Goal: Task Accomplishment & Management: Complete application form

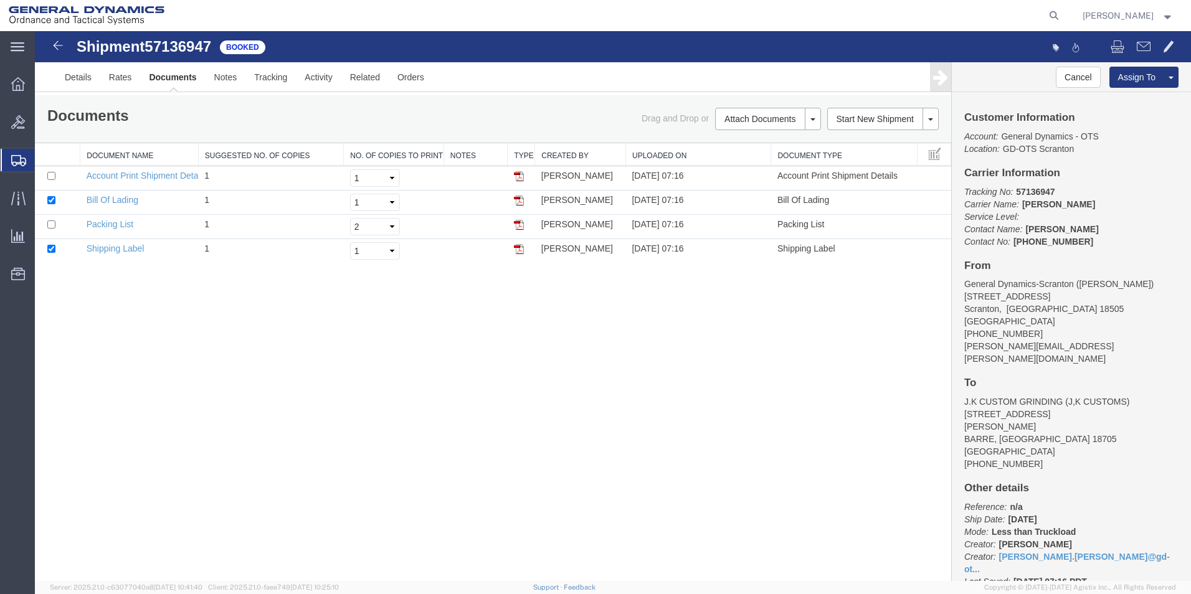
click at [0, 0] on span "Create Shipment" at bounding box center [0, 0] width 0 height 0
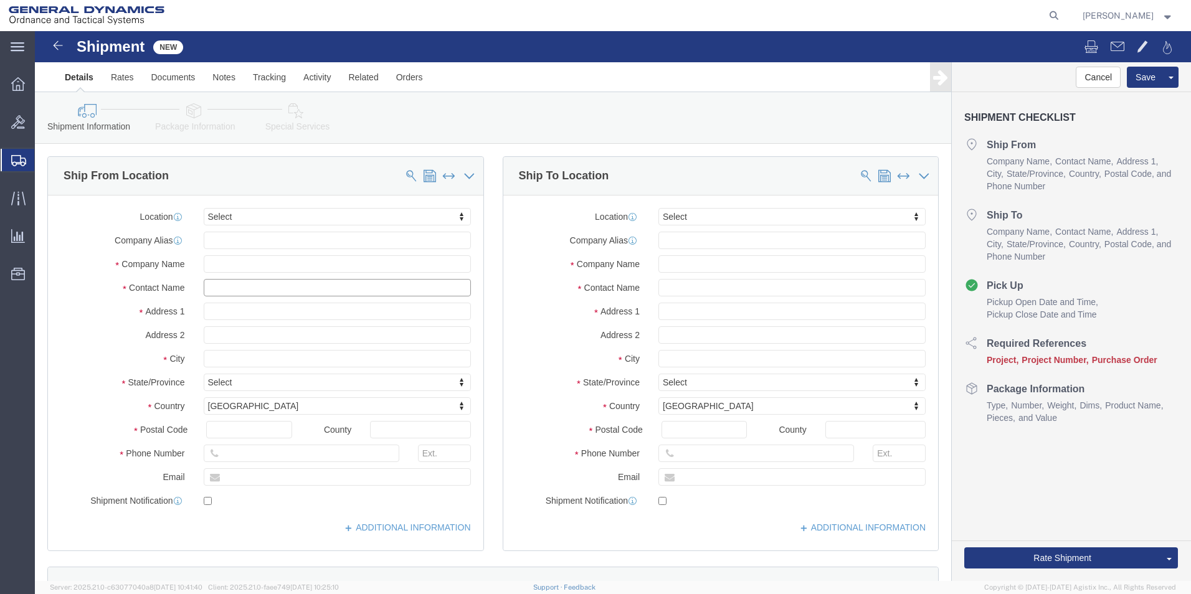
click input "text"
type input "[PERSON_NAME]"
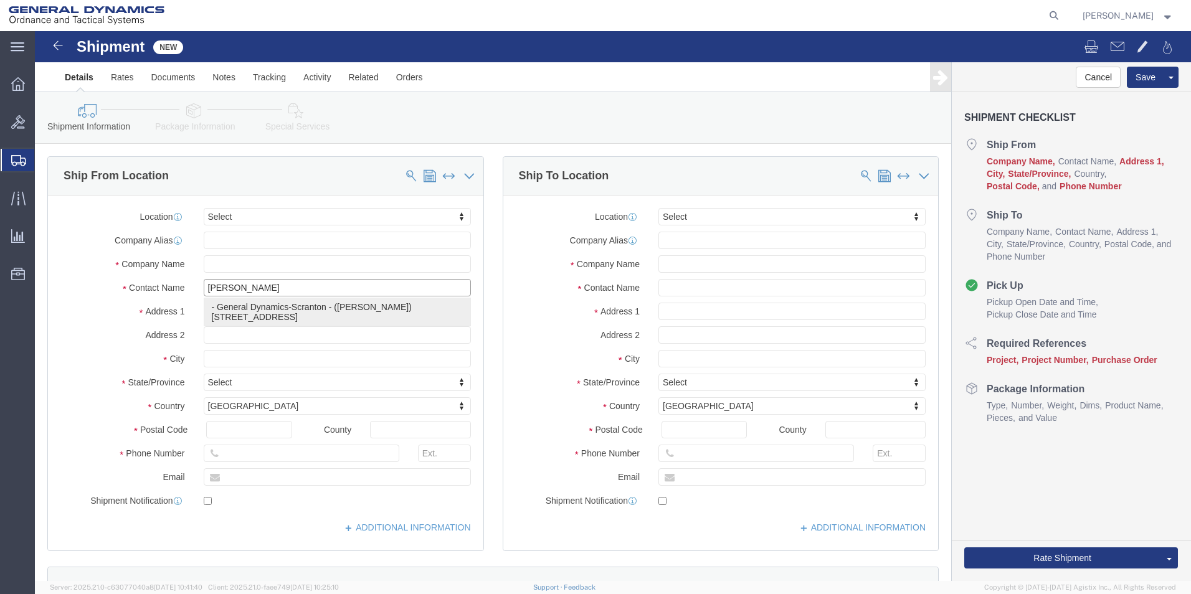
click p "- General Dynamics-Scranton - ([PERSON_NAME]) [STREET_ADDRESS][PERSON_NAME]"
type input "[STREET_ADDRESS]"
type input "18505"
type input "[PHONE_NUMBER]"
type input "[PERSON_NAME][EMAIL_ADDRESS][PERSON_NAME][DOMAIN_NAME]"
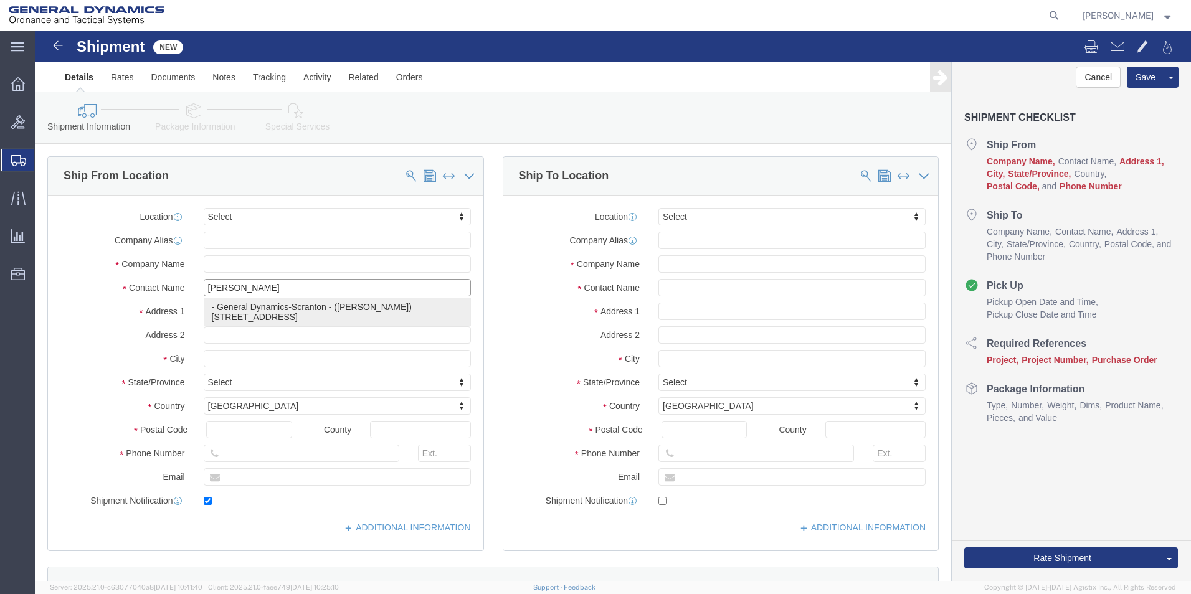
checkbox input "true"
type input "General Dynamics-Scranton"
type input "[PERSON_NAME]"
type input "Scranton"
select select "PA"
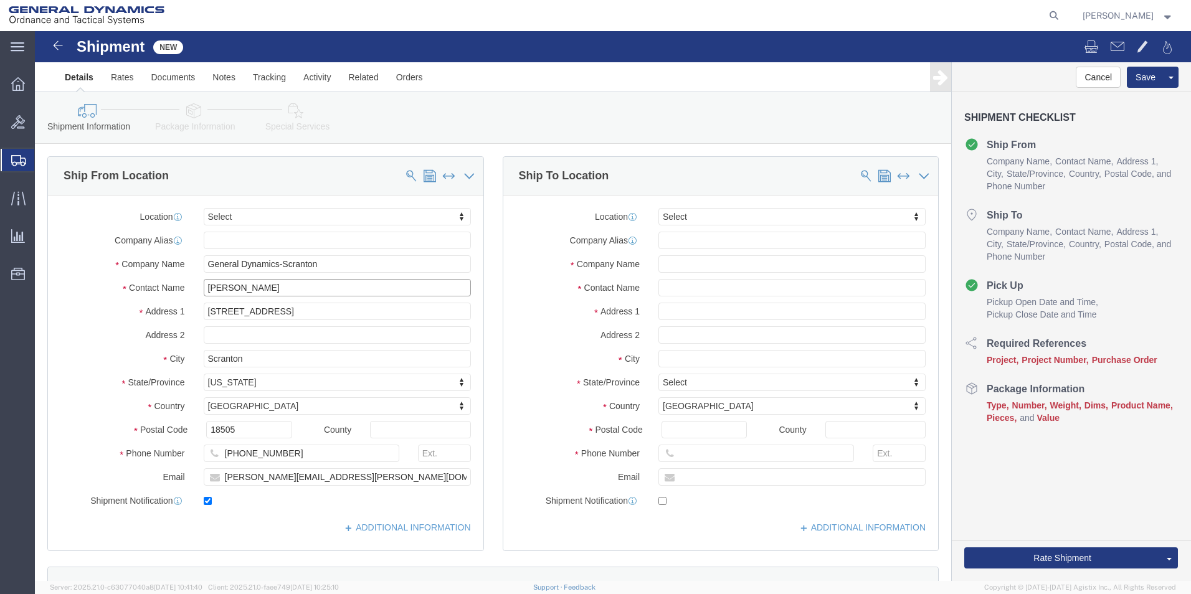
type input "[PERSON_NAME]"
click input "text"
type input "[PERSON_NAME]"
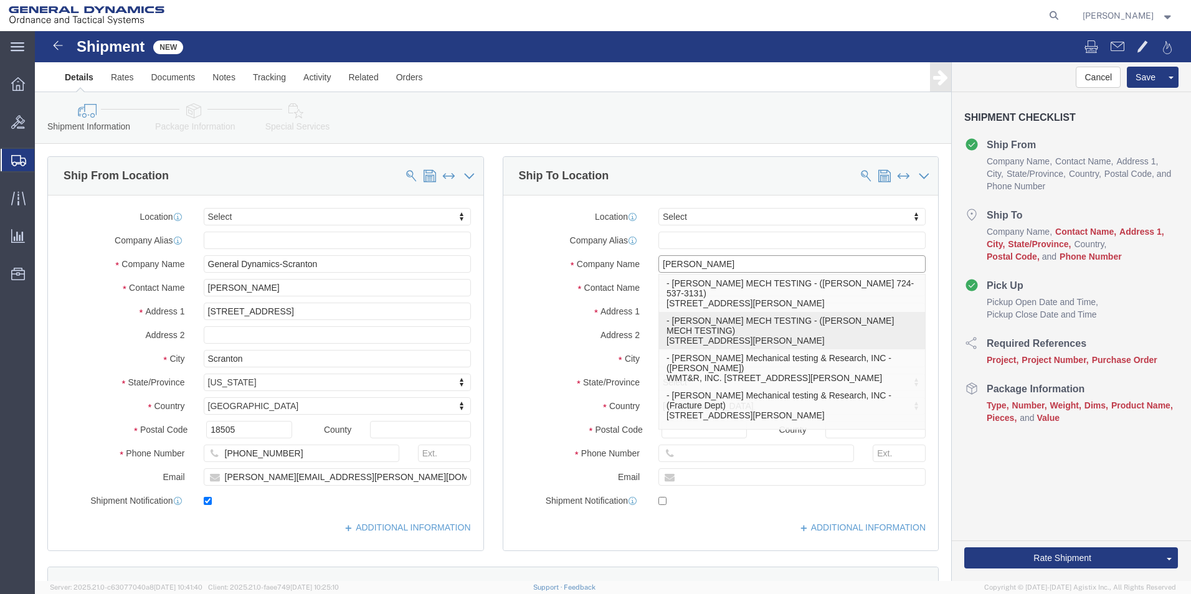
scroll to position [62, 0]
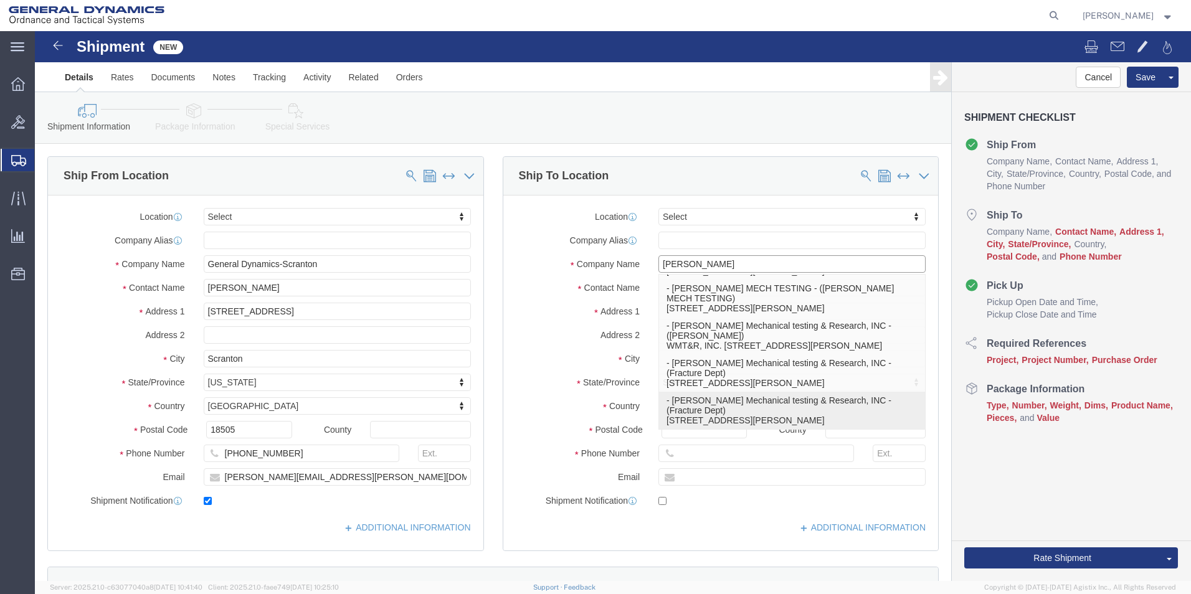
click p "- [PERSON_NAME] Mechanical testing & Research, INC - (Fracture Dept) [STREET_AD…"
type input "[STREET_ADDRESS][PERSON_NAME]"
type input "15696"
type input "[PERSON_NAME] Mechanical testing & Research, INC"
type input "Fracture Dept"
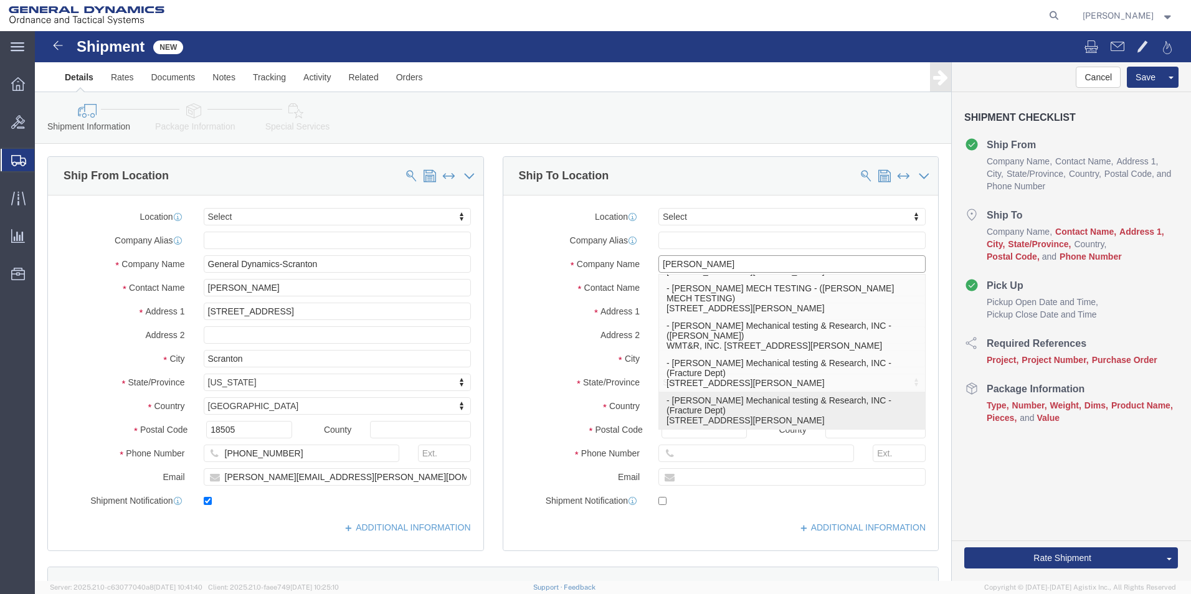
type input "YOUNGSTOWN"
select select "PA"
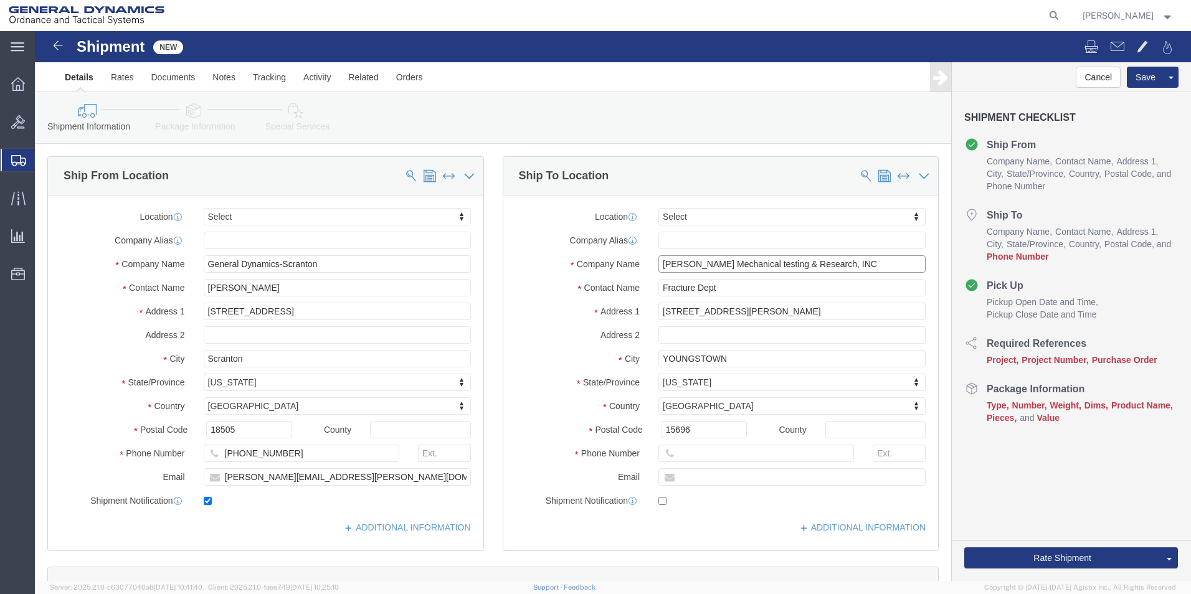
type input "[PERSON_NAME] Mechanical testing & Research, INC"
click input "text"
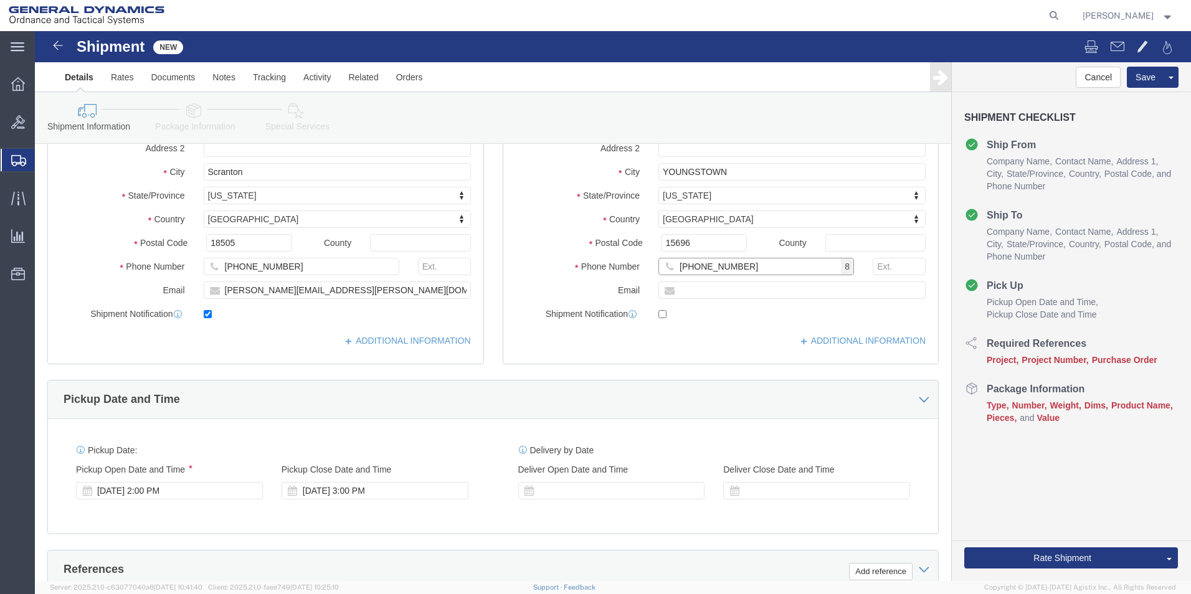
scroll to position [311, 0]
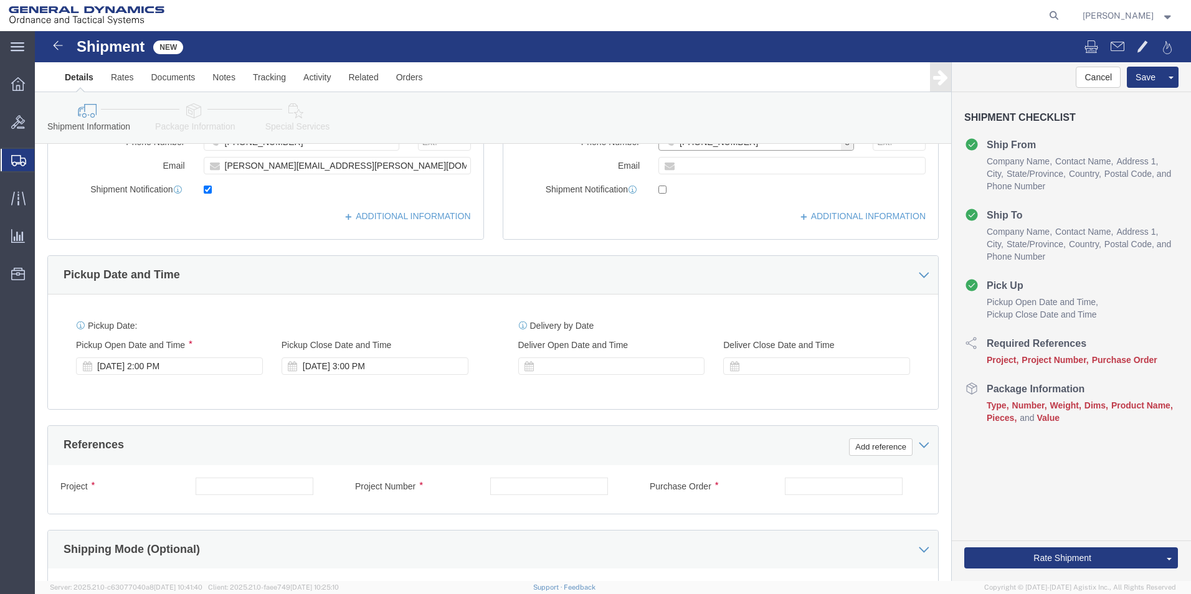
type input "[PHONE_NUMBER]"
click input "text"
type input "n/a"
click input "text"
type input "n/a"
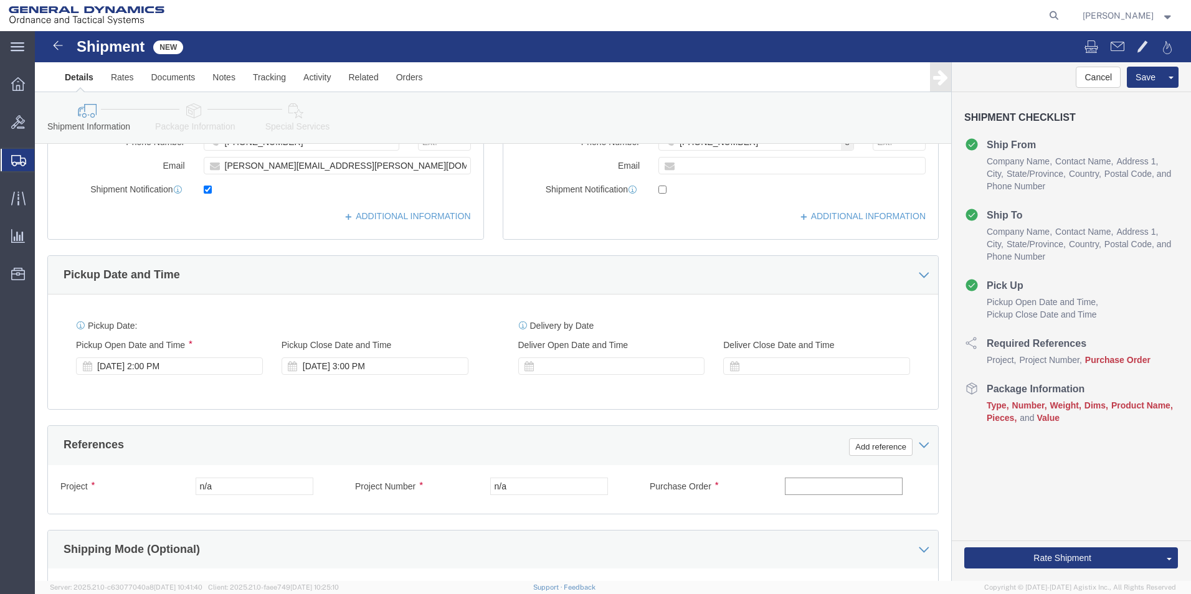
click input "text"
type input "123590"
click icon
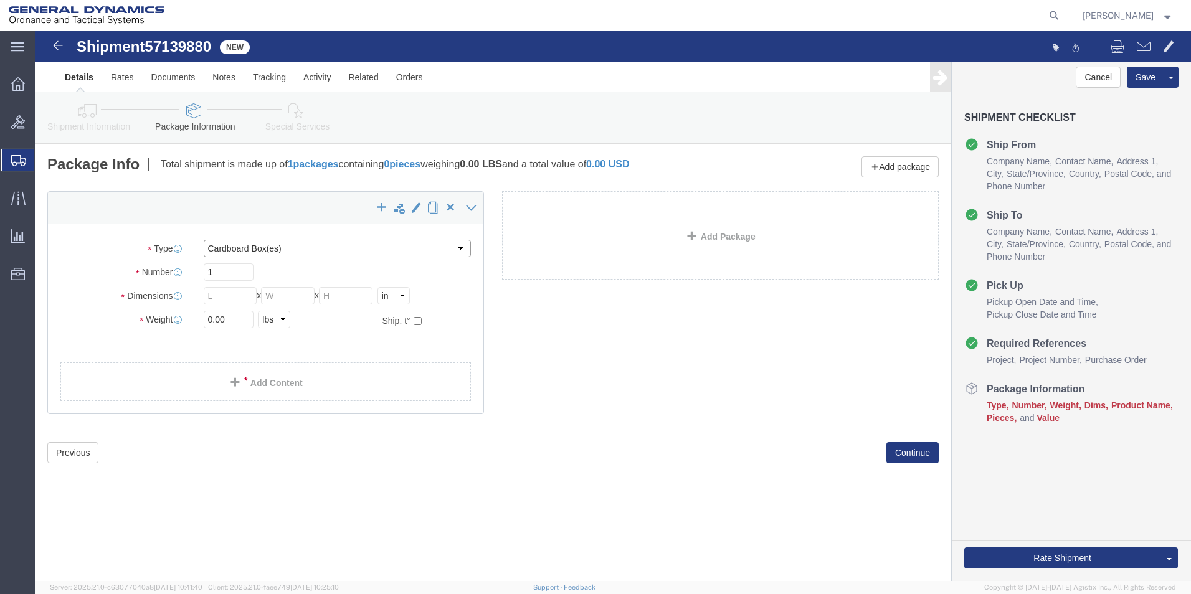
click select "Select Bale(s) Basket(s) Bolt(s) Bottle(s) Buckets Bulk Bundle(s) Can(s) Cardbo…"
select select "PAK"
click select "Select Bale(s) Basket(s) Bolt(s) Bottle(s) Buckets Bulk Bundle(s) Can(s) Cardbo…"
type input "10.25"
type input "12.75"
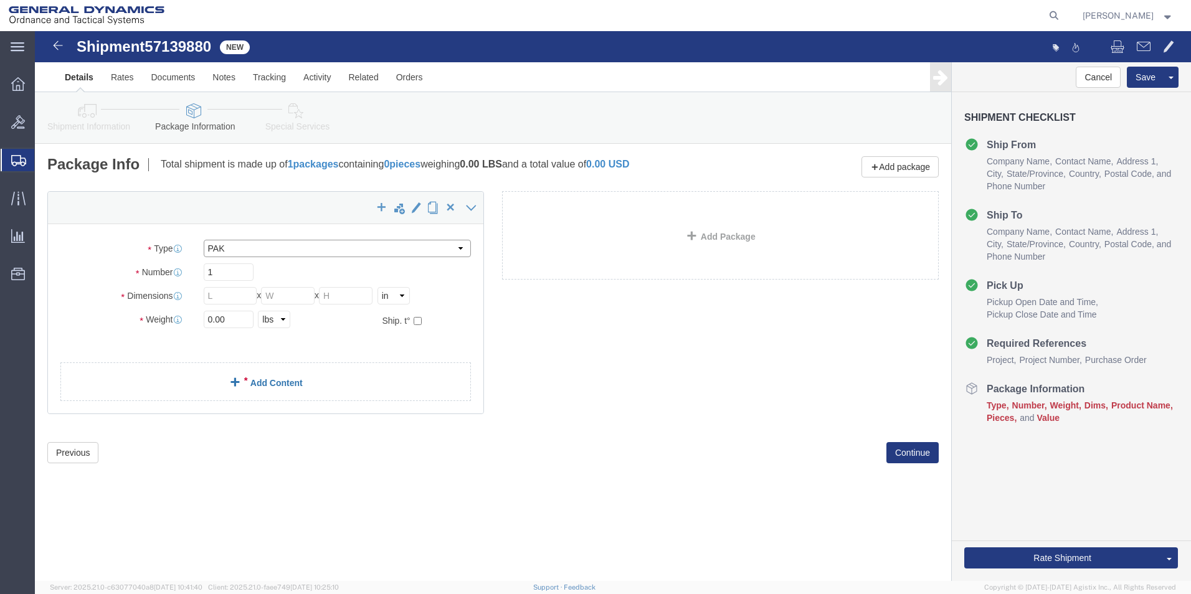
type input "1.00"
drag, startPoint x: 190, startPoint y: 288, endPoint x: 157, endPoint y: 287, distance: 33.1
click div "Weight 0.00 Select kgs lbs Ship. t°"
type input "2"
click link "Add Content"
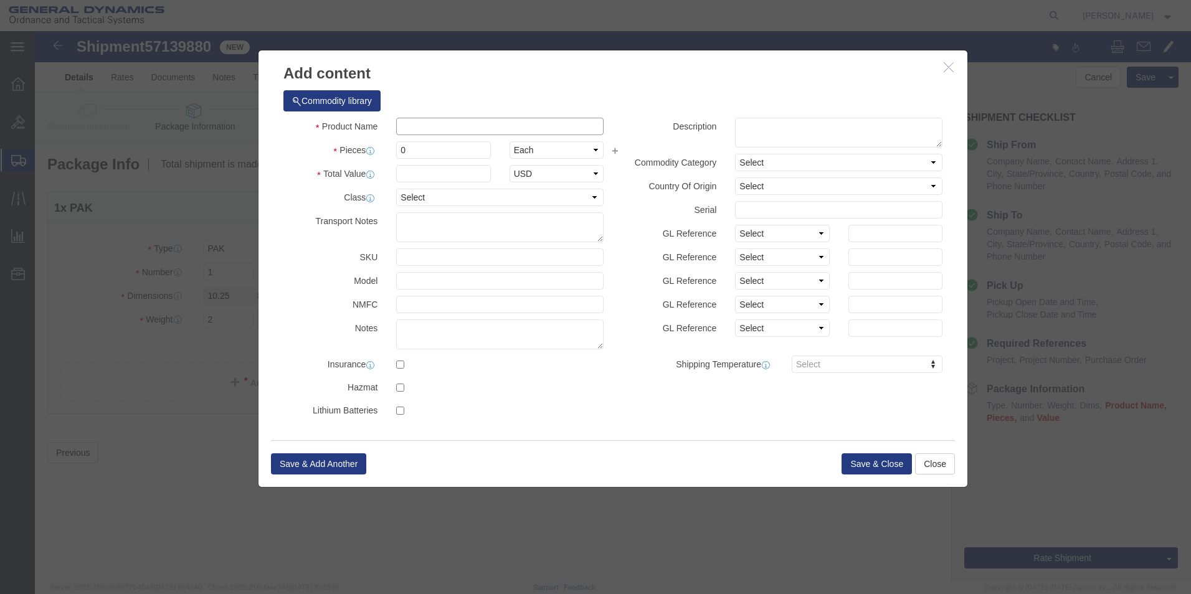
click input "text"
type input "M795 TENSILE TESTING SPECIMENS"
select select "US"
drag, startPoint x: 379, startPoint y: 119, endPoint x: 353, endPoint y: 118, distance: 26.8
click div "0"
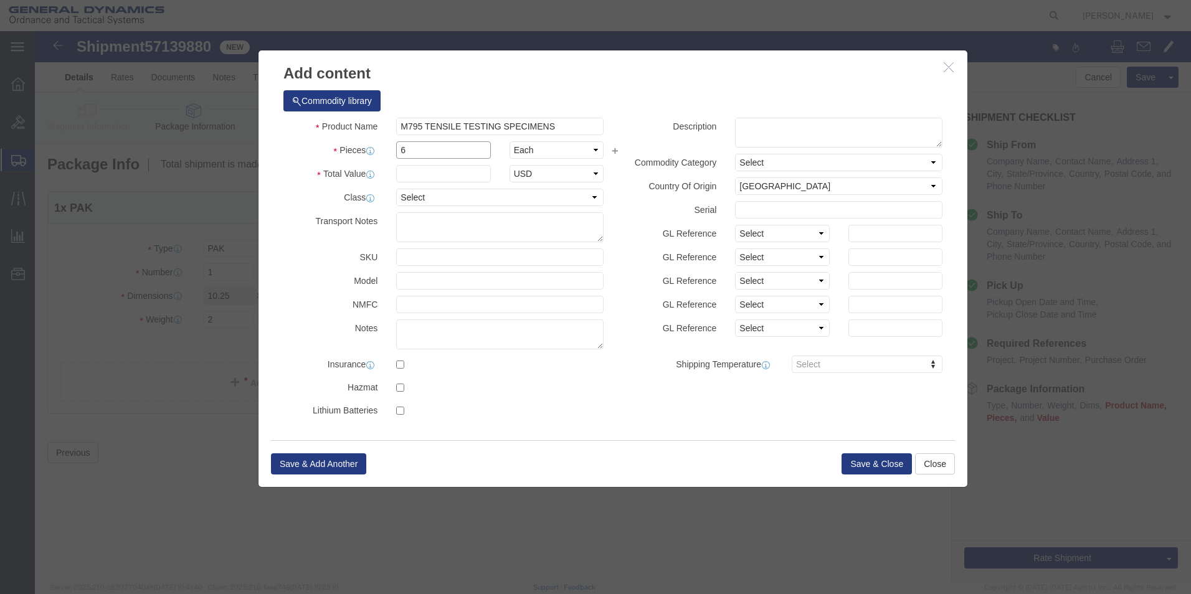
type input "6"
click input "text"
type input "1000"
click textarea
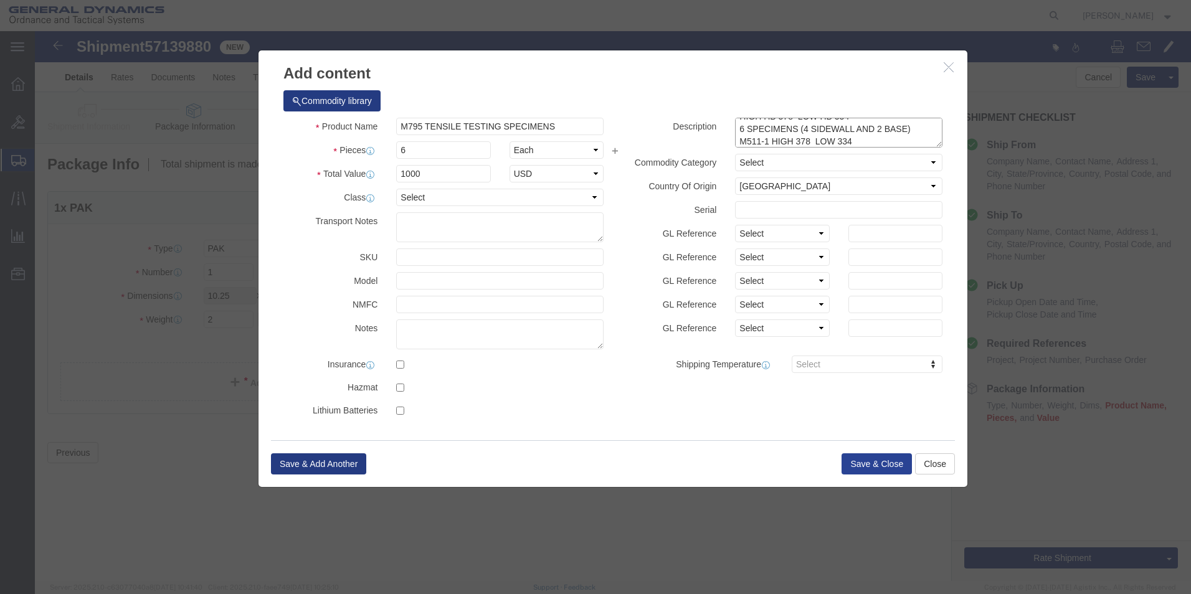
type textarea "M795 TENSILE TESTING SAMPLES HIGH HB 378 LOW HB 334 6 SPECIMENS (4 SIDEWALL AND…"
click button "Save & Close"
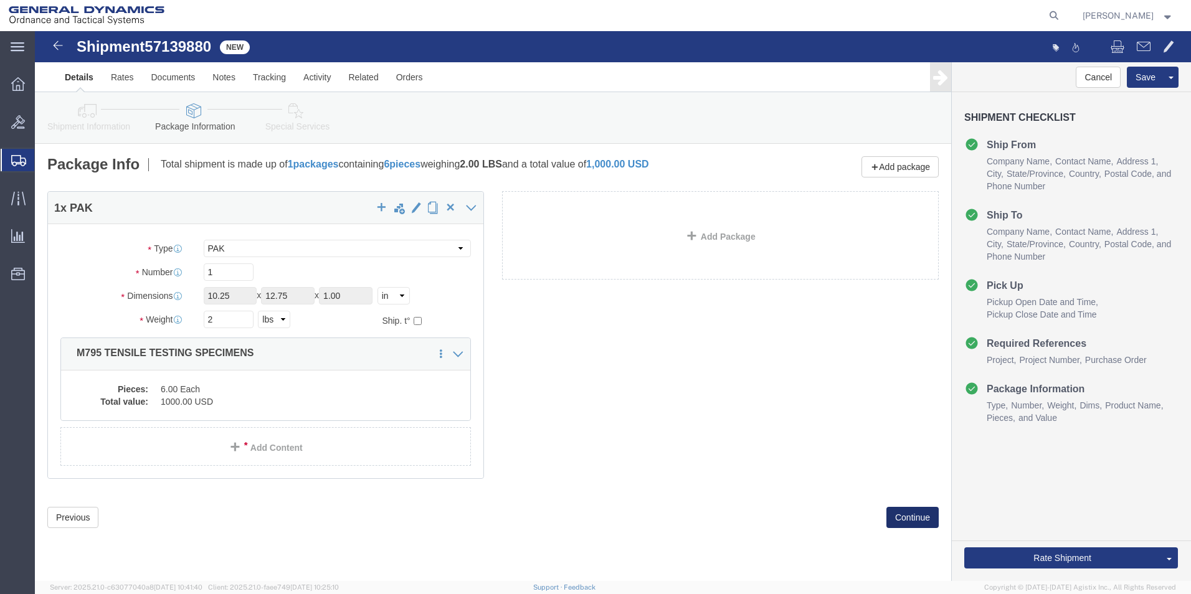
click button "Continue"
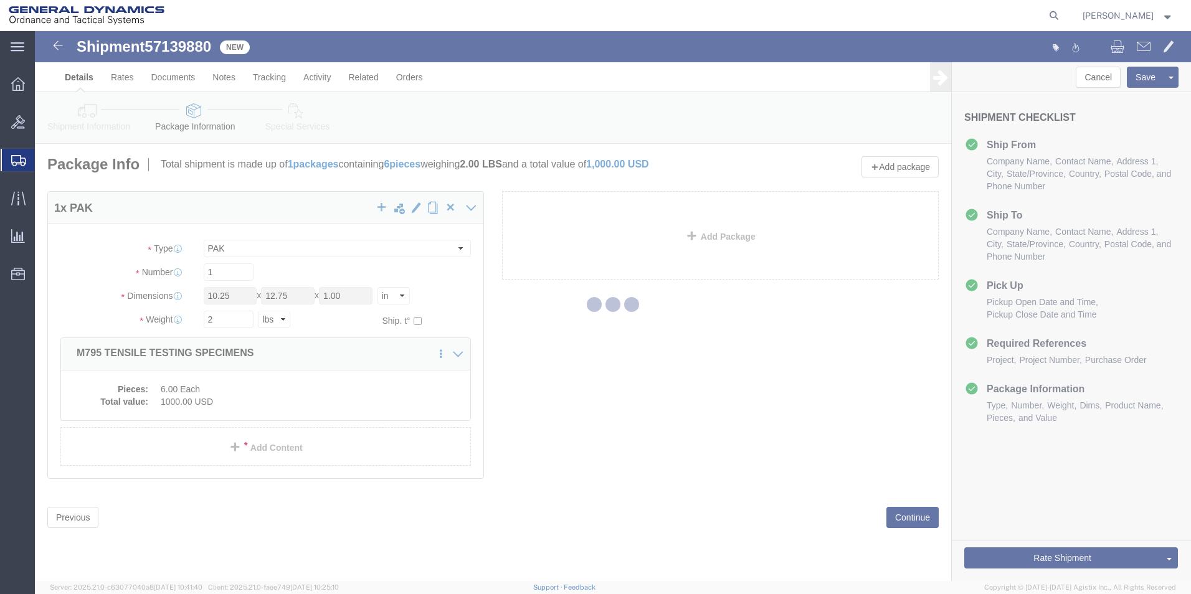
select select
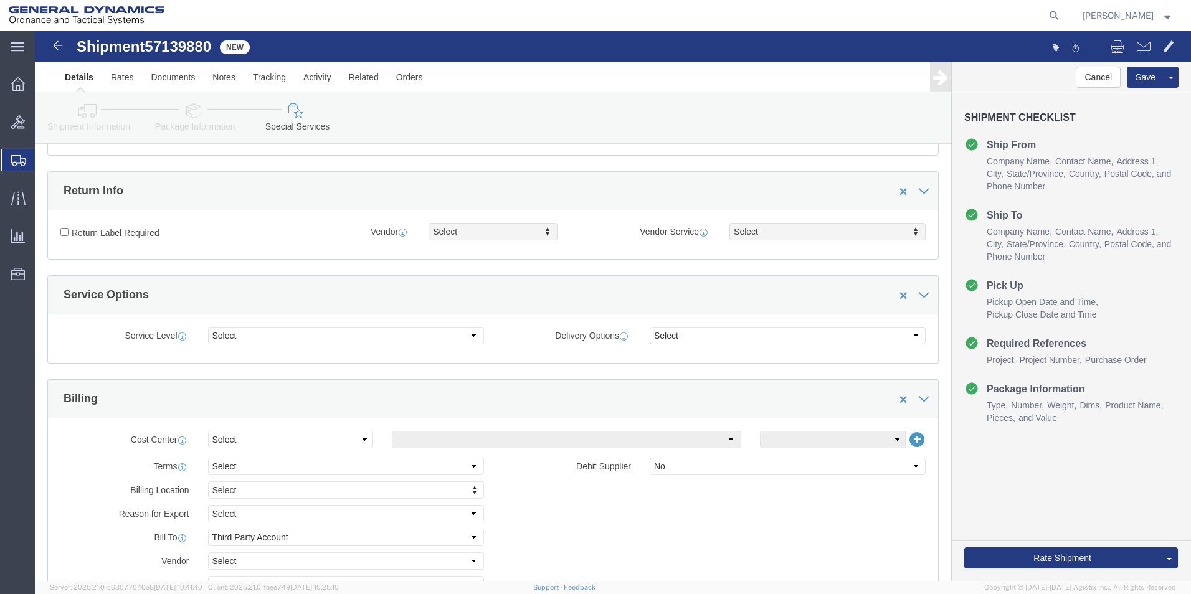
scroll to position [374, 0]
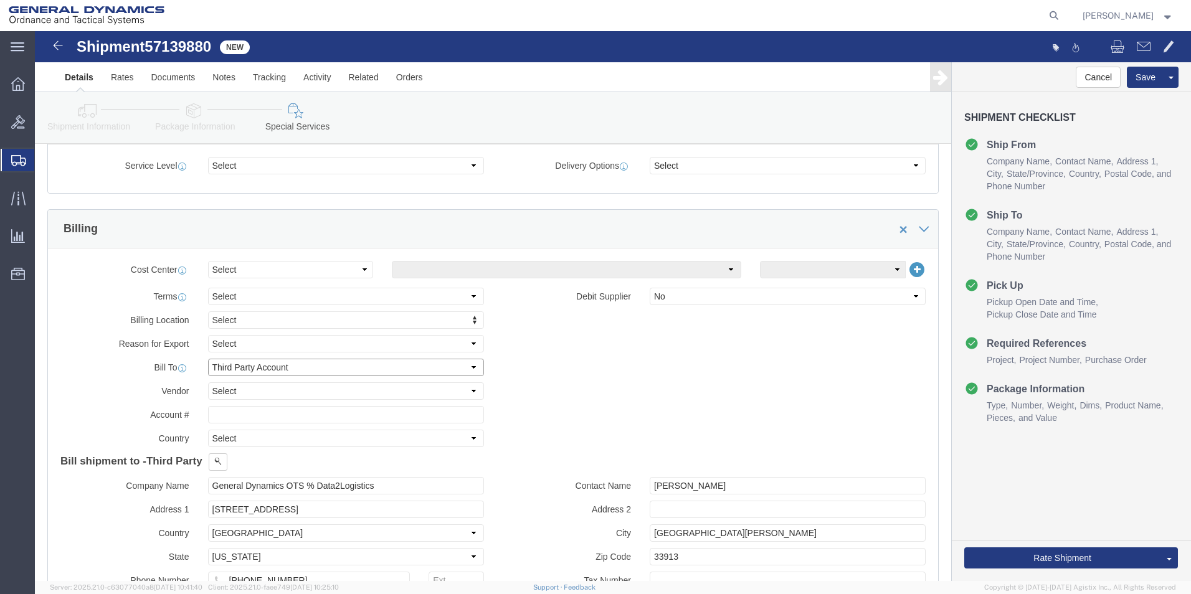
click select "Select Recipient Account Sender/Shipper Third Party Account"
select select "SHIP"
click select "Select Recipient Account Sender/Shipper Third Party Account"
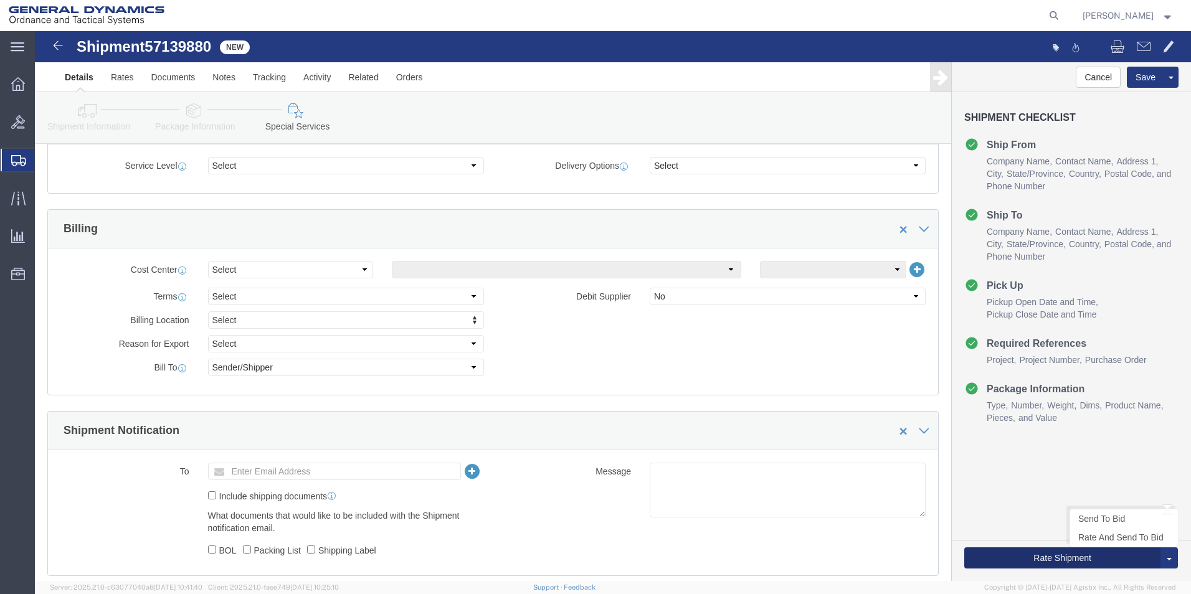
click button "Rate Shipment"
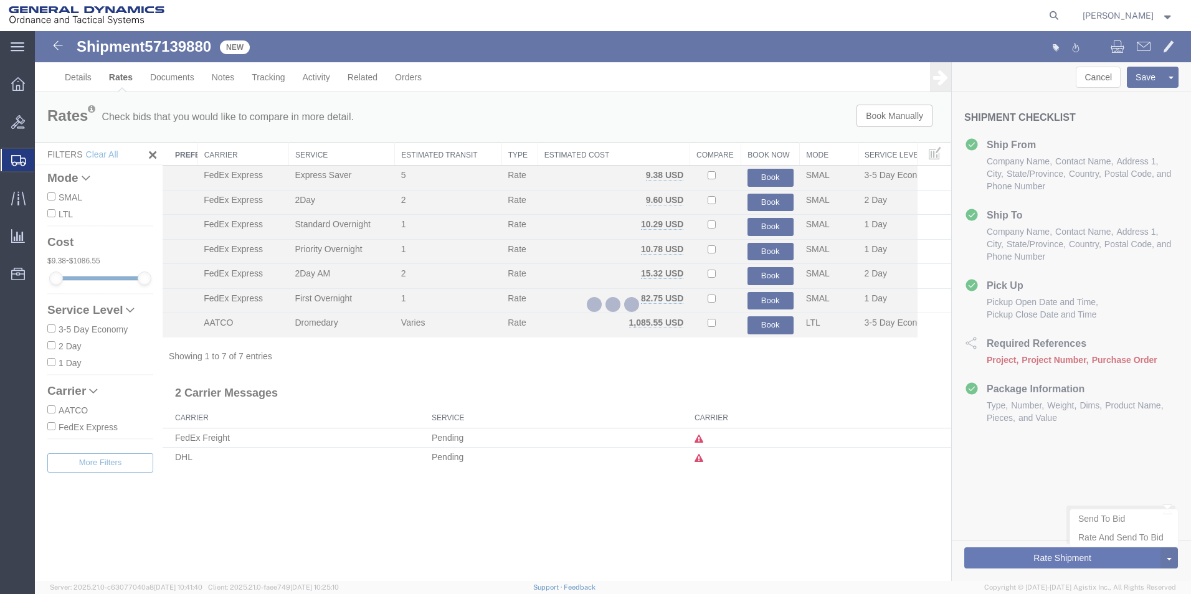
scroll to position [0, 0]
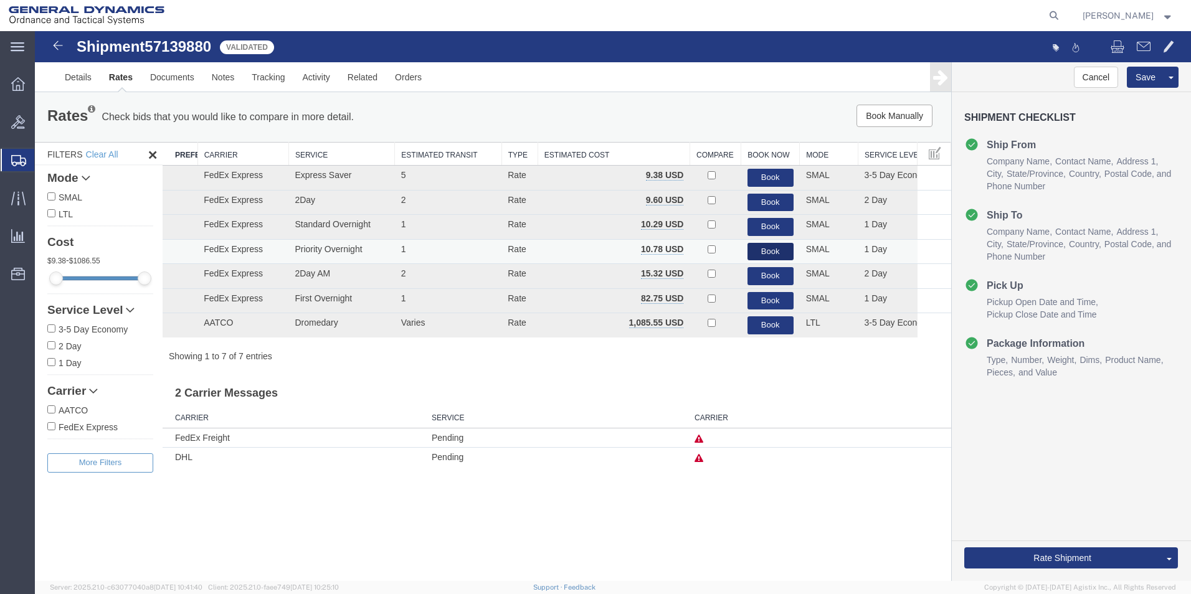
click at [767, 252] on button "Book" at bounding box center [771, 252] width 46 height 18
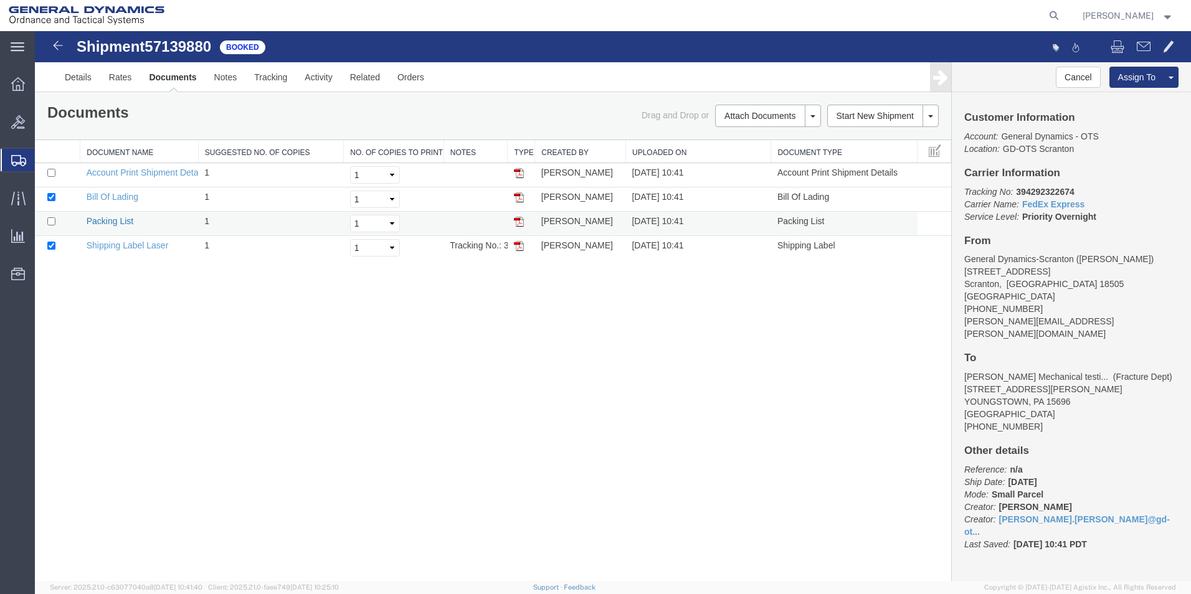
click at [104, 222] on link "Packing List" at bounding box center [110, 221] width 47 height 10
click at [134, 249] on link "Shipping Label Laser" at bounding box center [128, 245] width 82 height 10
click at [505, 457] on div "Shipment 57139880 4 of 4 Booked Details Rates Documents Notes Tracking Activity…" at bounding box center [613, 306] width 1156 height 550
